Goal: Information Seeking & Learning: Find specific fact

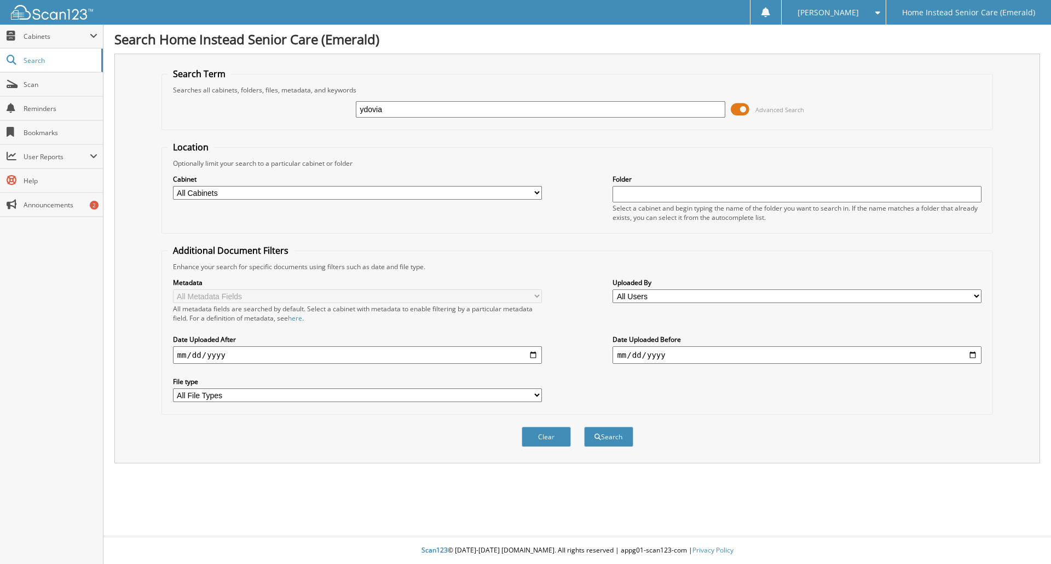
type input "ydovia"
click at [584, 427] on button "Search" at bounding box center [608, 437] width 49 height 20
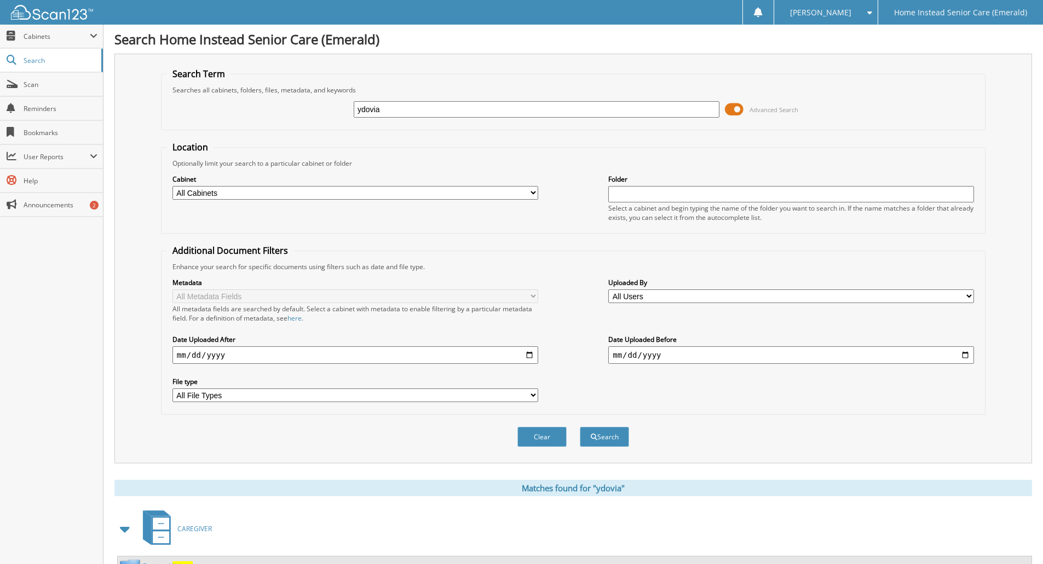
scroll to position [494, 0]
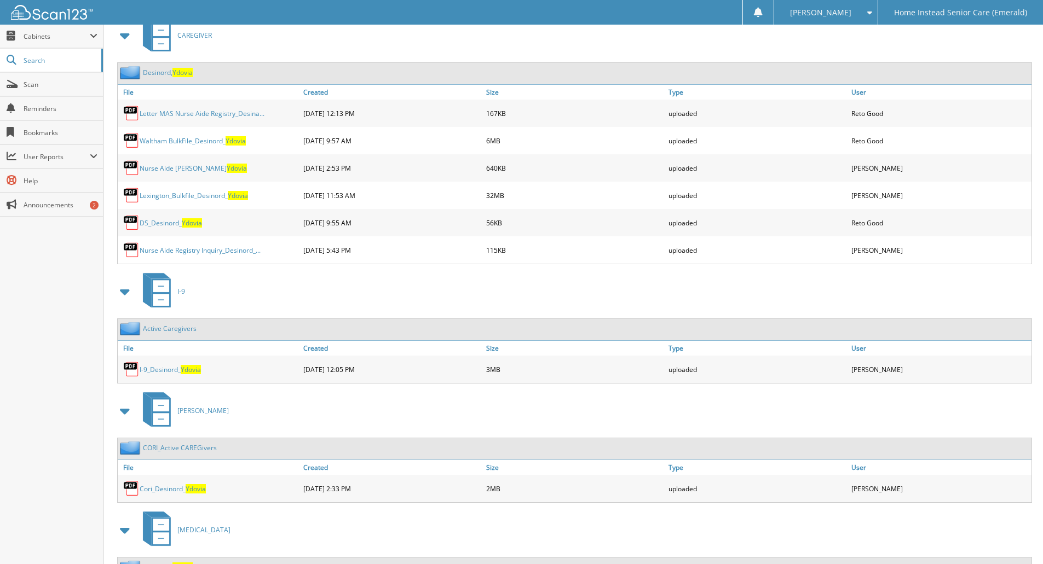
click at [158, 71] on link "Desinord, Ydovia" at bounding box center [168, 72] width 50 height 9
